Goal: Information Seeking & Learning: Learn about a topic

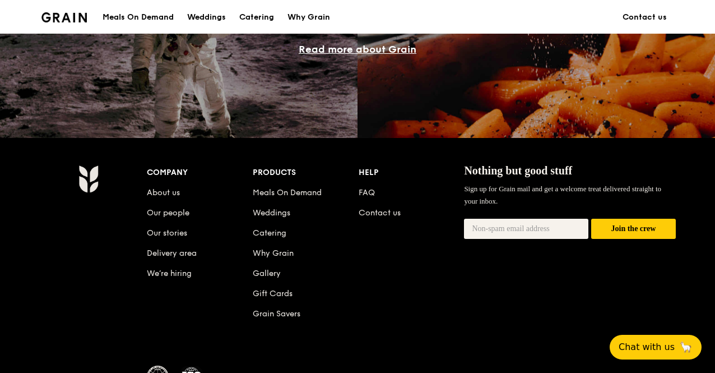
scroll to position [1094, 0]
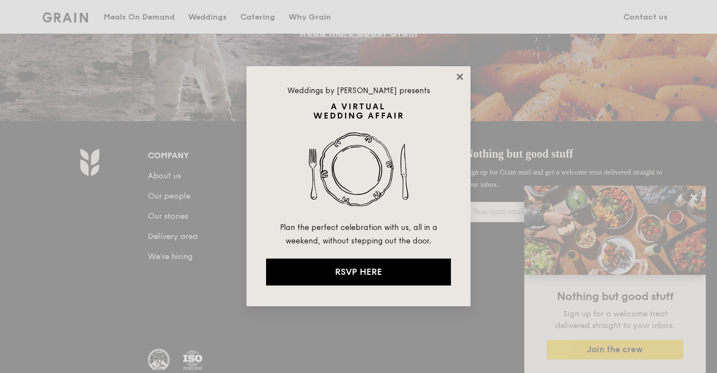
click at [457, 78] on icon at bounding box center [460, 76] width 6 height 6
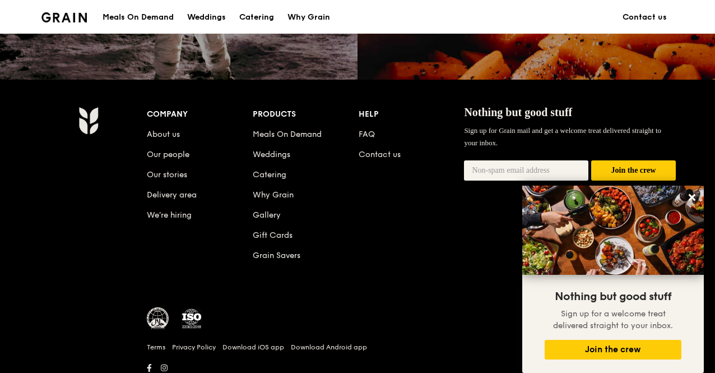
scroll to position [1150, 0]
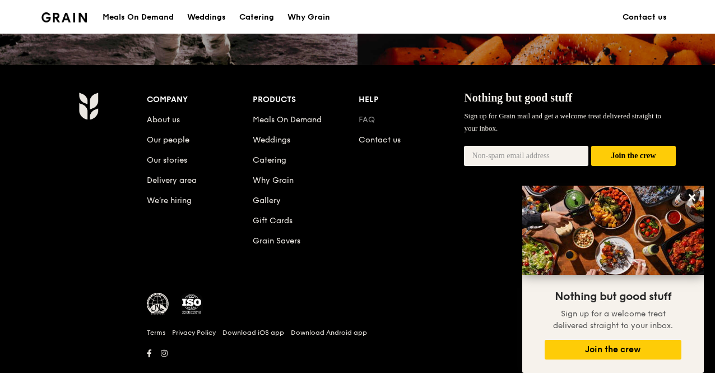
click at [370, 124] on link "FAQ" at bounding box center [367, 120] width 16 height 10
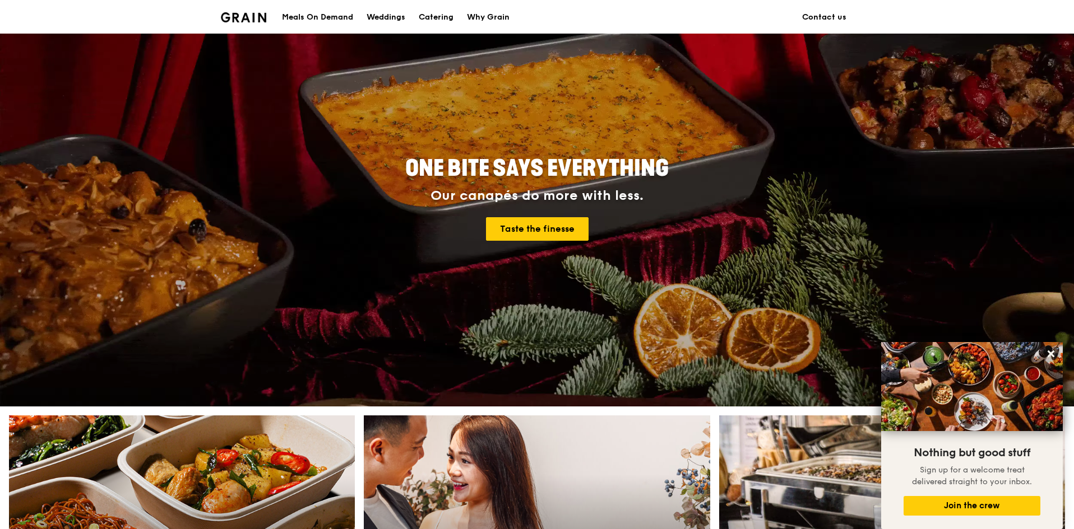
scroll to position [0, 0]
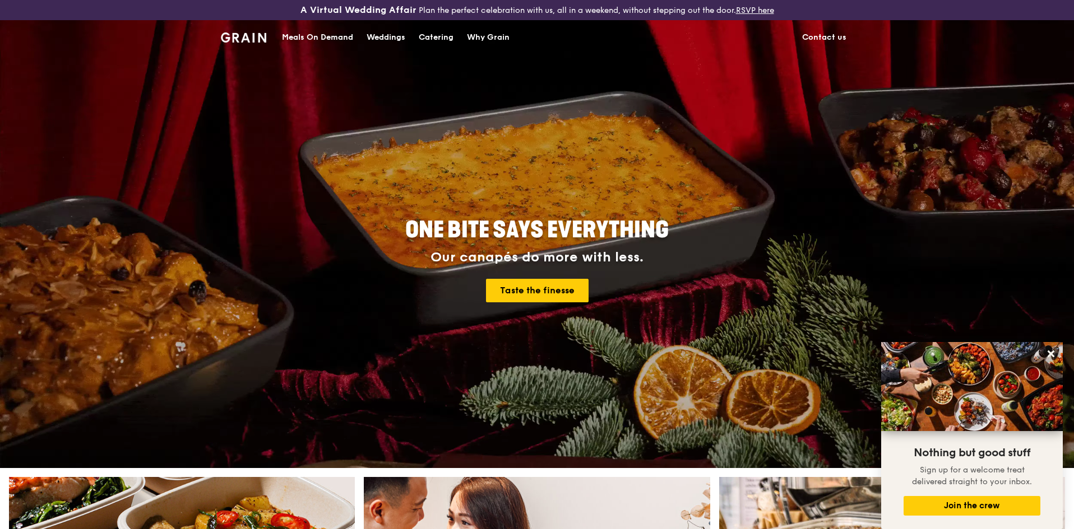
click at [490, 38] on div "Why Grain" at bounding box center [488, 38] width 43 height 34
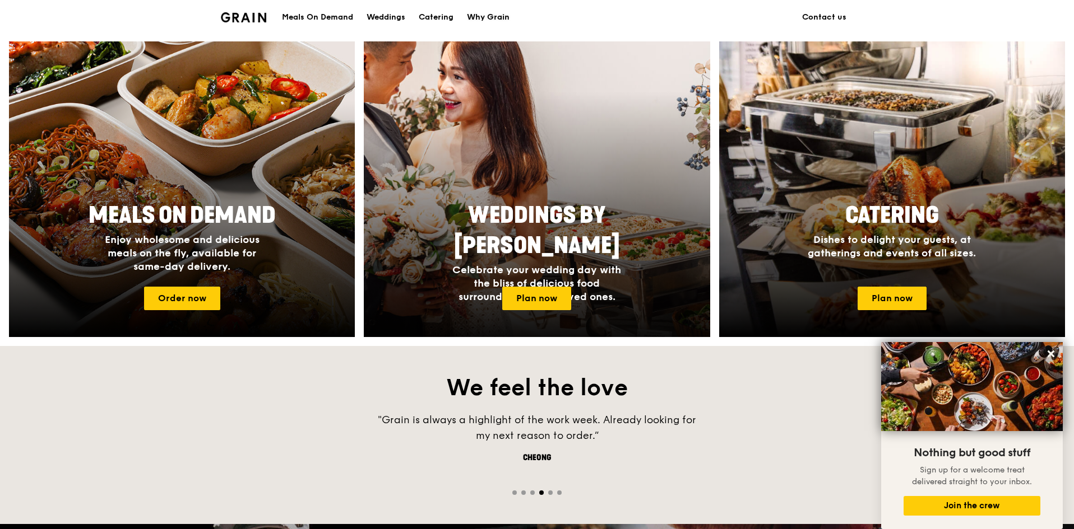
scroll to position [448, 0]
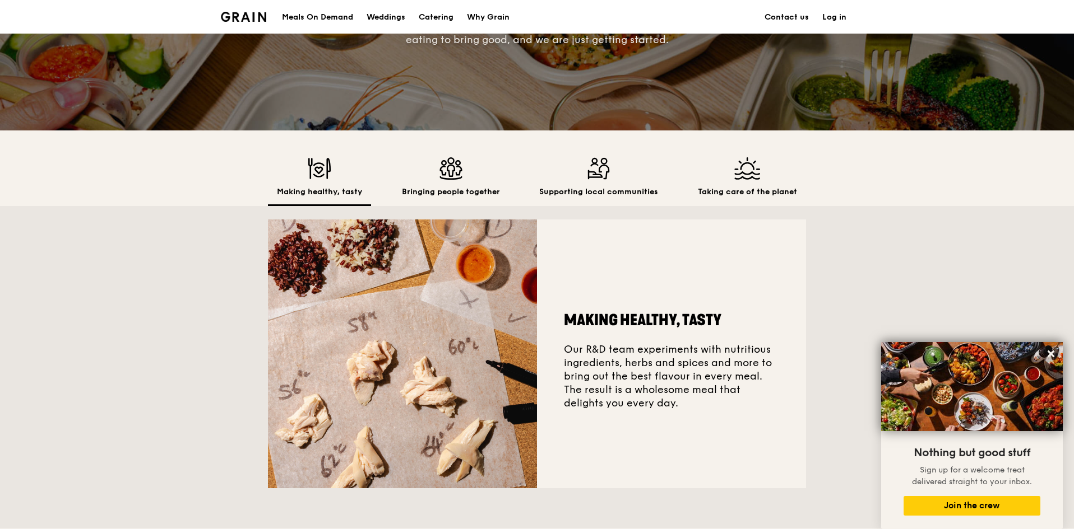
scroll to position [154, 0]
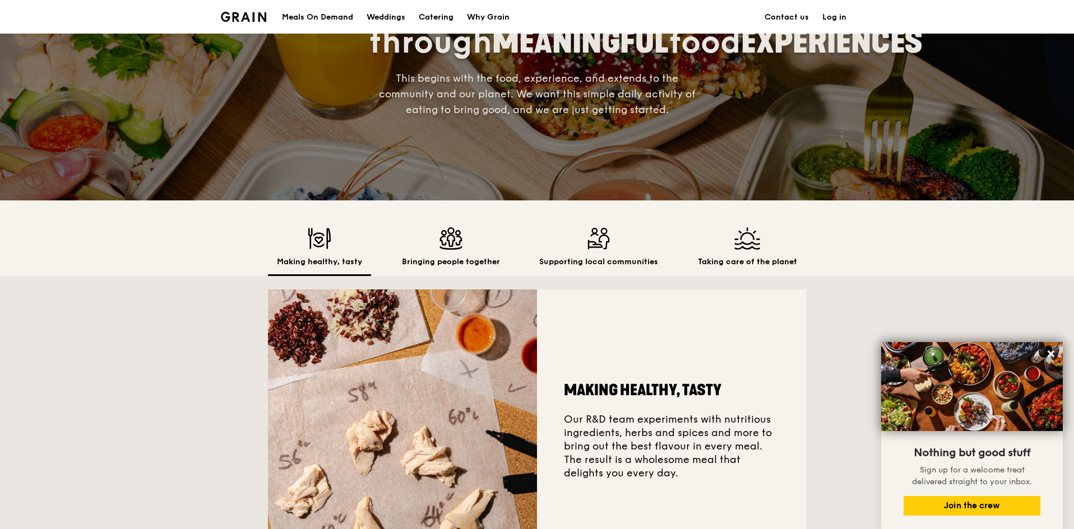
click at [452, 251] on div "Bringing people together" at bounding box center [451, 251] width 116 height 49
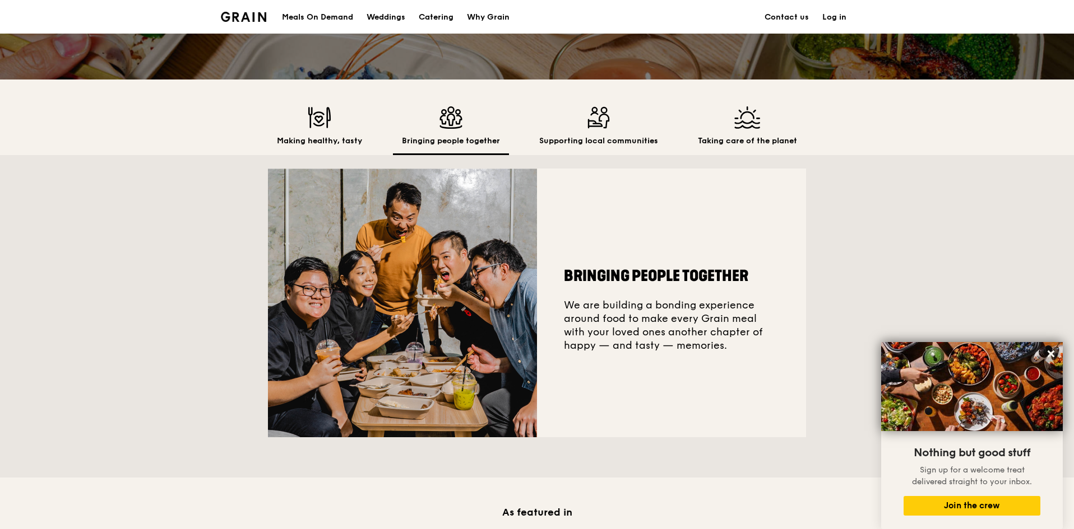
scroll to position [266, 0]
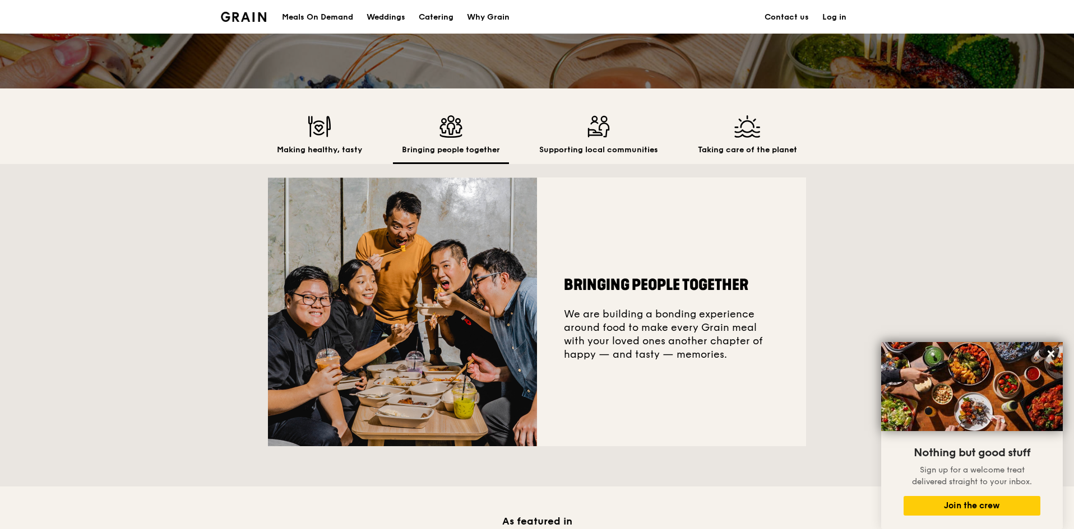
click at [594, 133] on img at bounding box center [598, 126] width 119 height 22
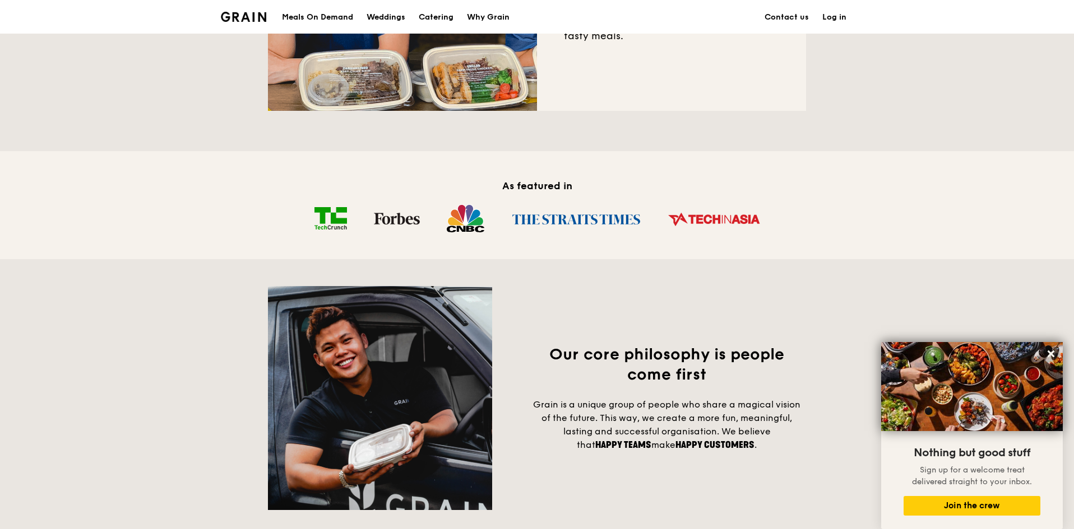
scroll to position [210, 0]
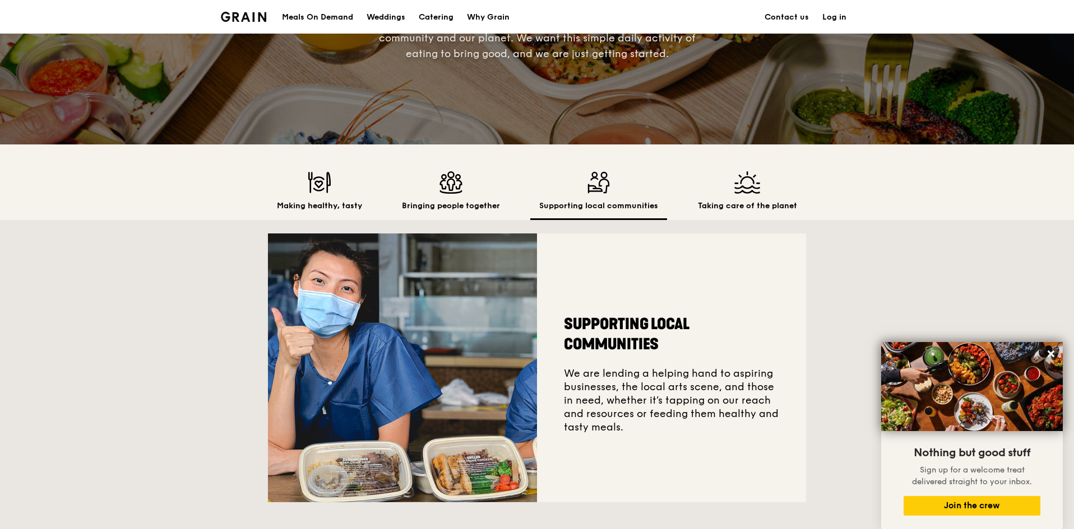
click at [726, 192] on img at bounding box center [747, 182] width 99 height 22
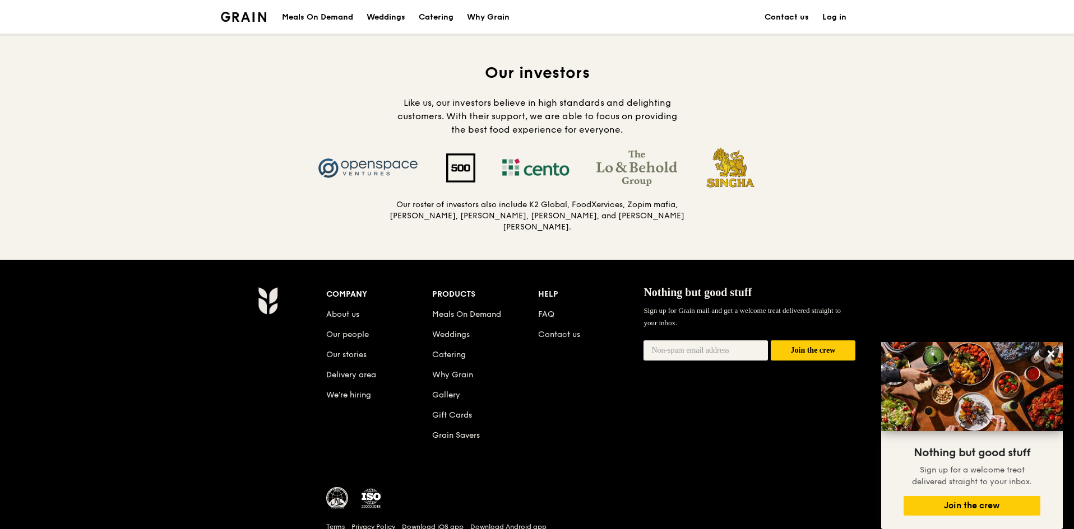
scroll to position [1163, 0]
